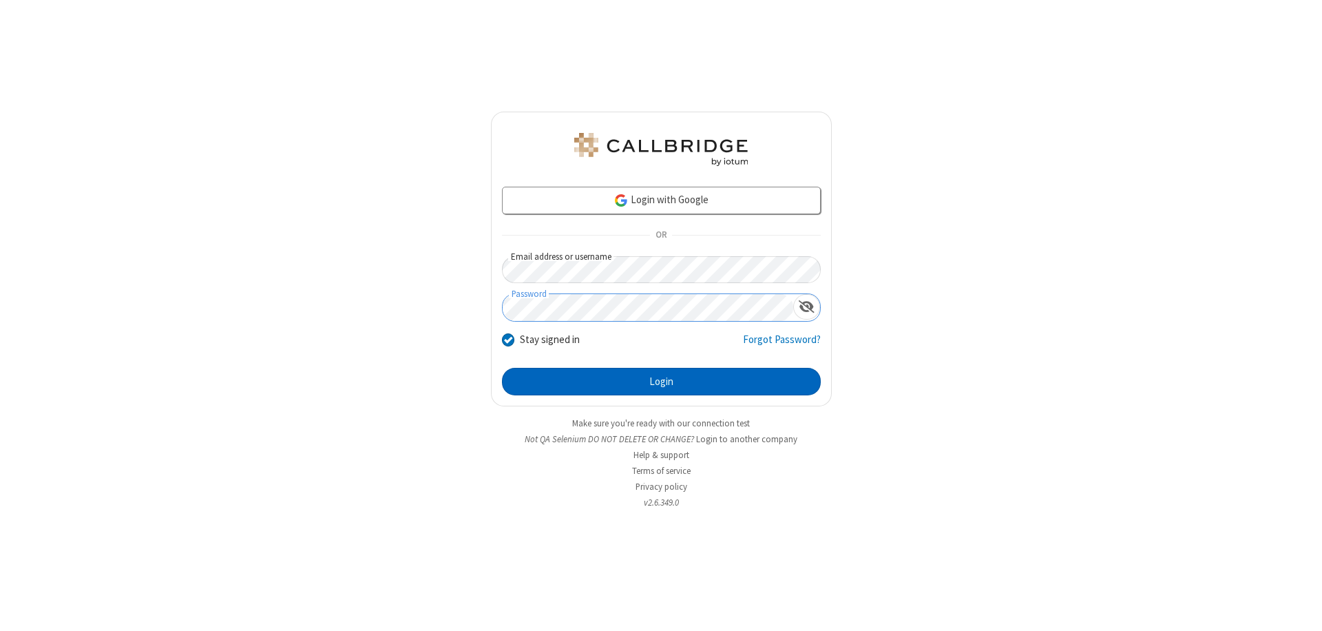
click at [661, 381] on button "Login" at bounding box center [661, 382] width 319 height 28
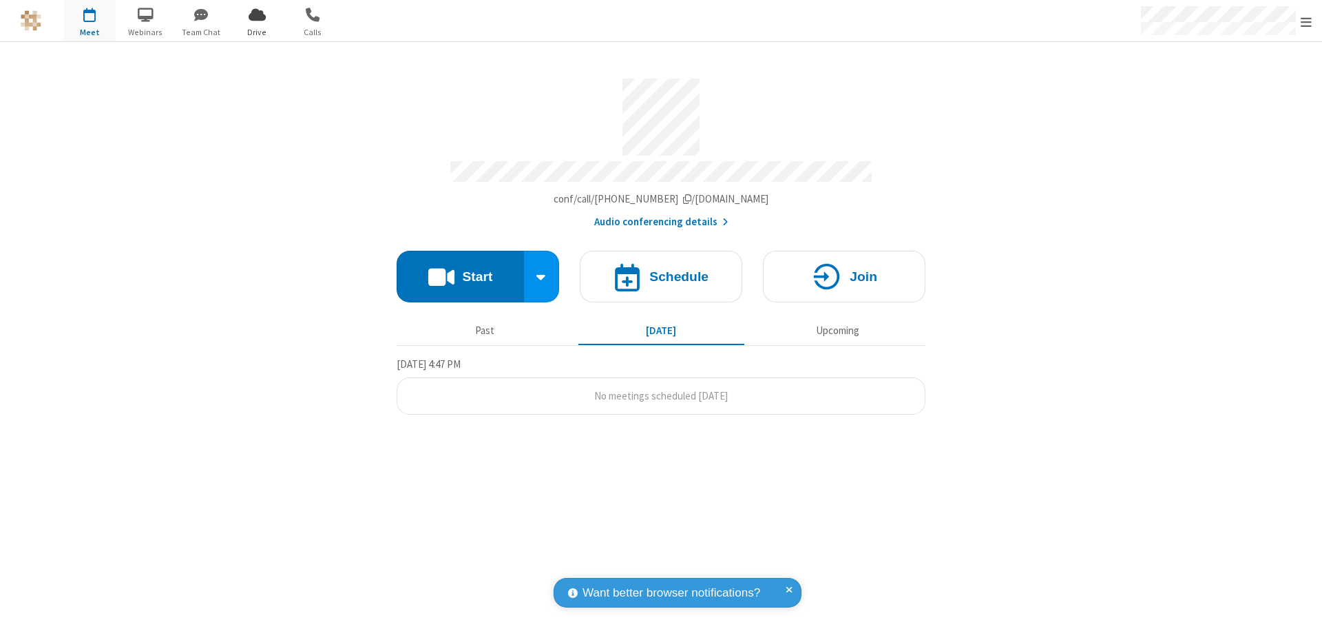
click at [1306, 21] on span "Open menu" at bounding box center [1305, 22] width 11 height 14
click at [257, 32] on span "Drive" at bounding box center [257, 32] width 52 height 12
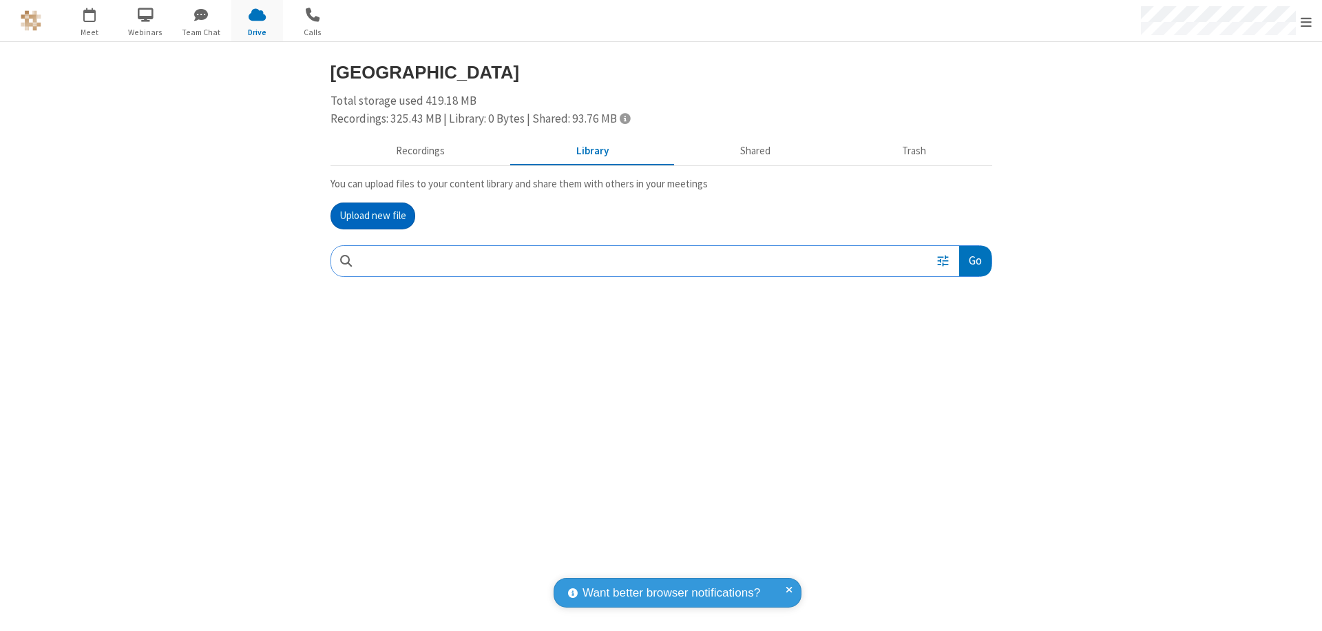
click at [372, 215] on button "Upload new file" at bounding box center [372, 216] width 85 height 28
